Goal: Check status: Check status

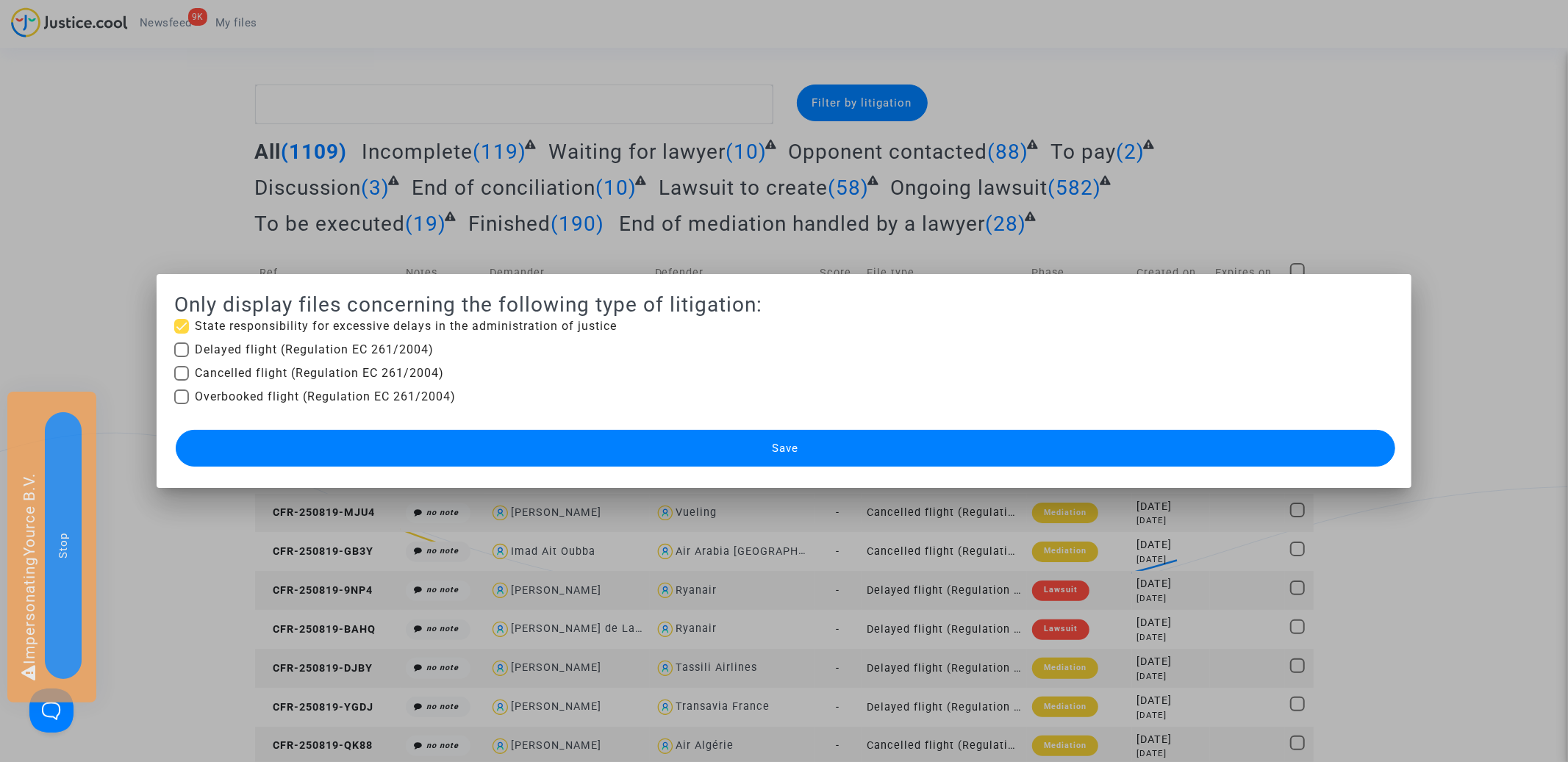
click at [481, 446] on button "Save" at bounding box center [785, 448] width 1218 height 36
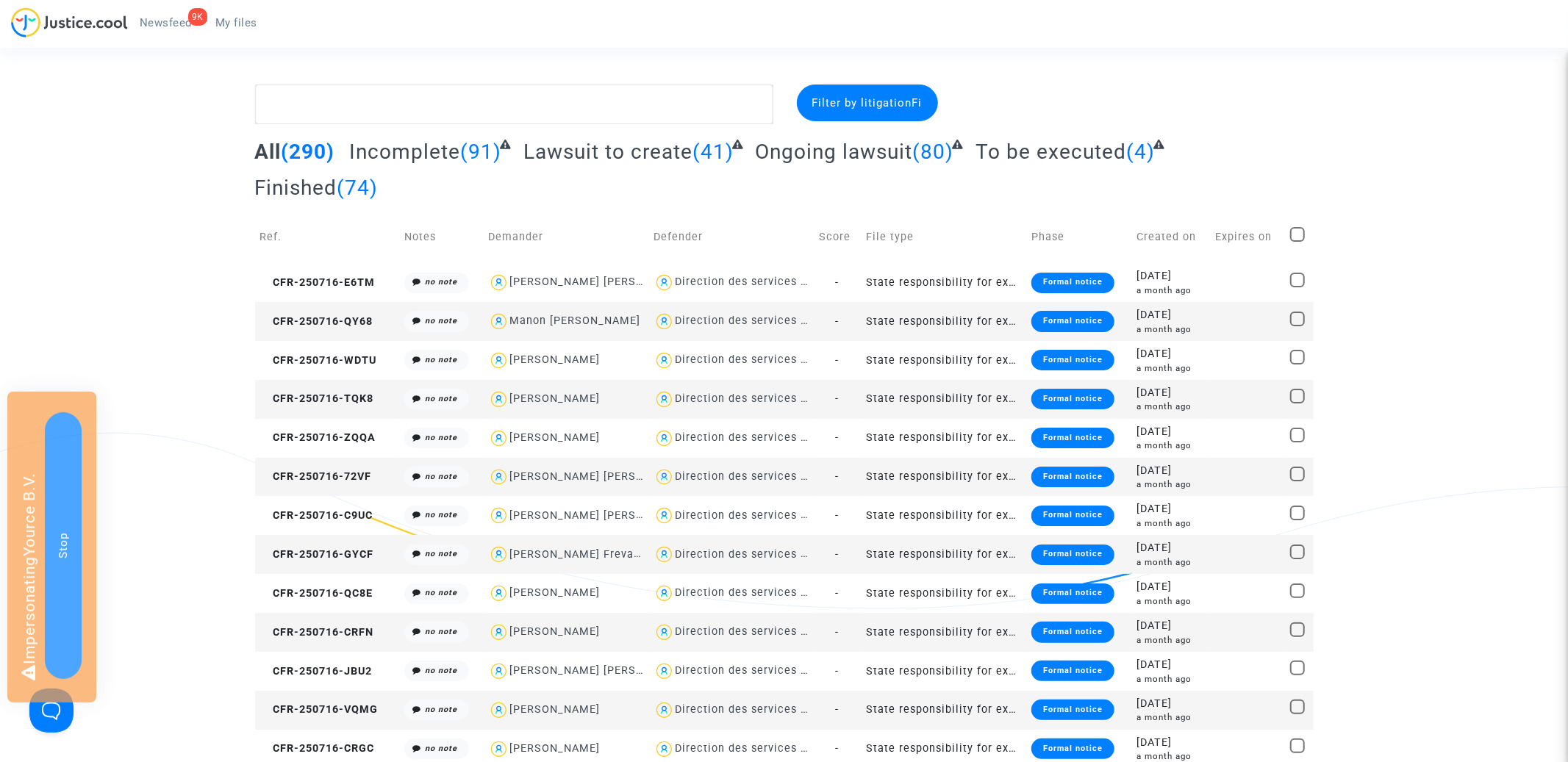
click at [1047, 143] on span "To be executed" at bounding box center [1050, 151] width 151 height 24
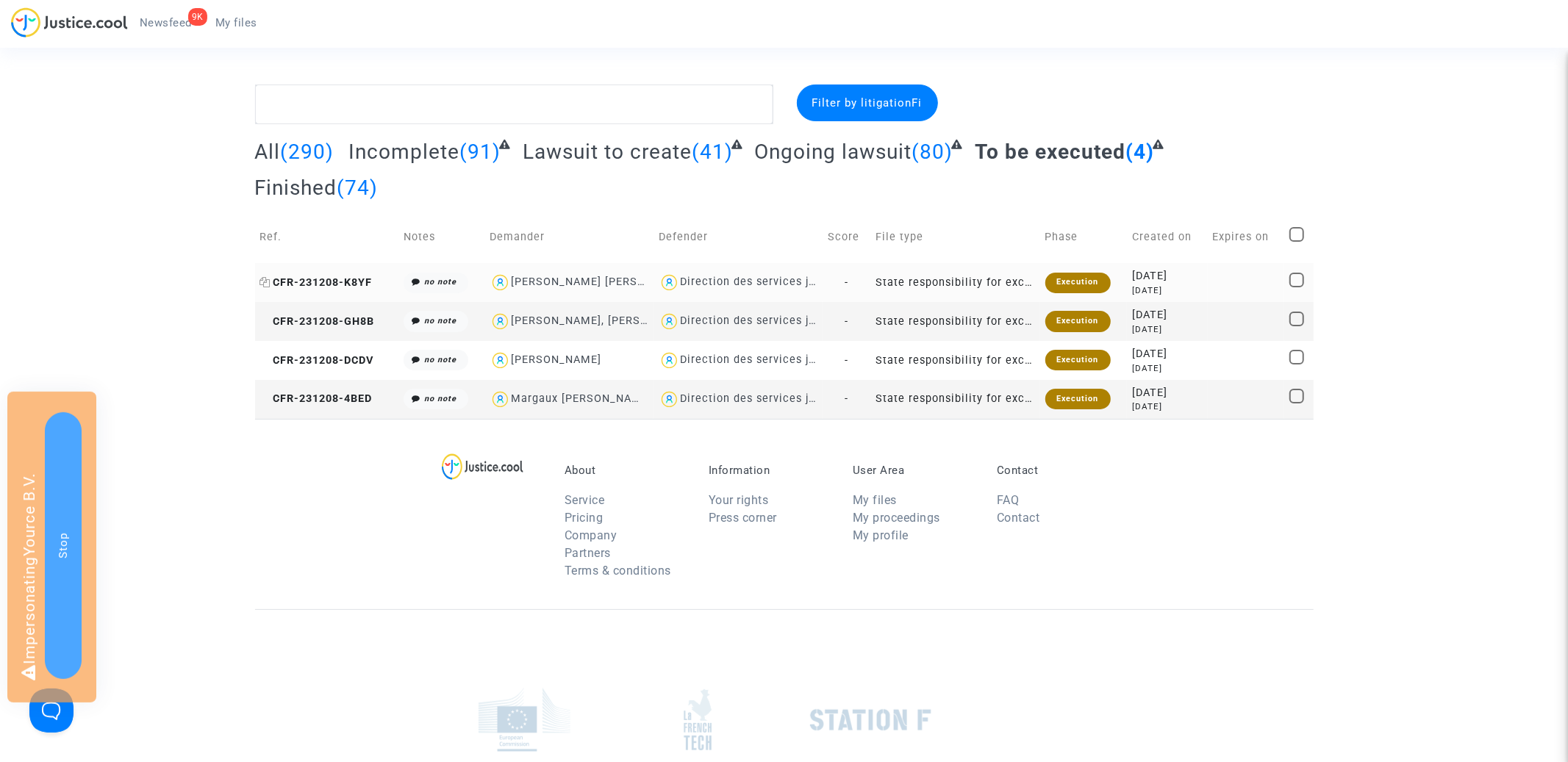
click at [331, 276] on span "CFR-231208-K8YF" at bounding box center [316, 282] width 113 height 12
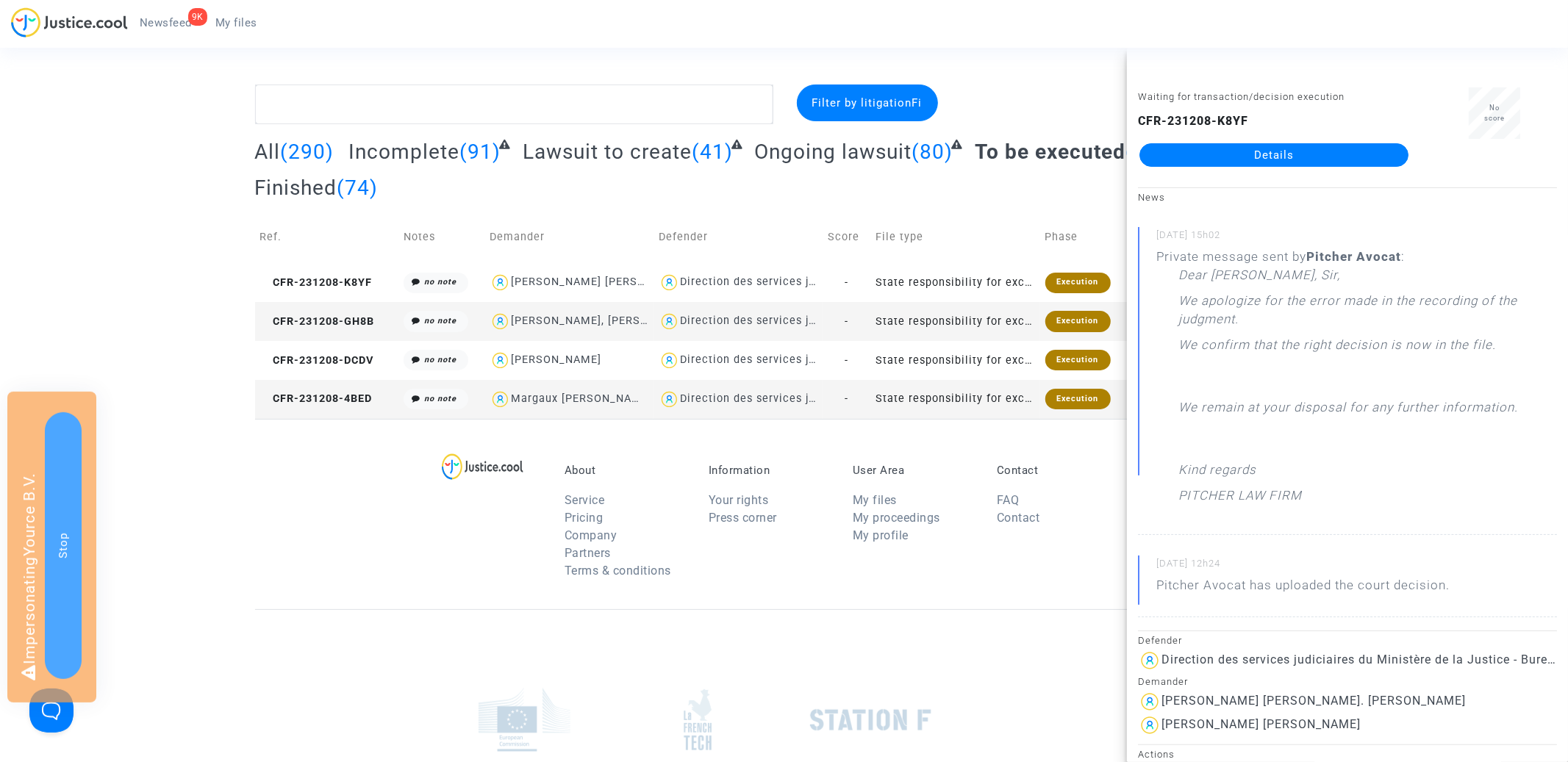
click at [1216, 118] on b "CFR-231208-K8YF" at bounding box center [1192, 121] width 110 height 14
copy div "CFR-231208-K8YF Details"
